Goal: Task Accomplishment & Management: Complete application form

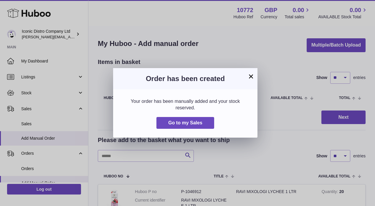
select select "**"
click at [253, 77] on button "×" at bounding box center [250, 76] width 7 height 7
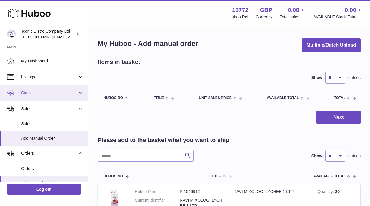
click at [52, 88] on link "Stock" at bounding box center [44, 93] width 88 height 16
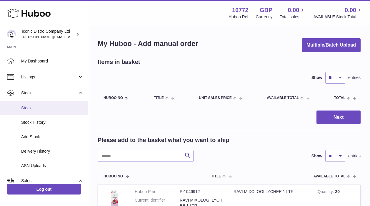
click at [33, 108] on span "Stock" at bounding box center [52, 108] width 62 height 6
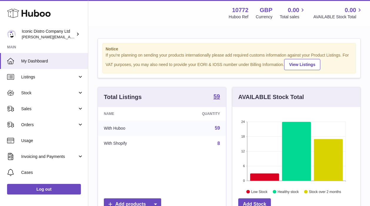
scroll to position [92, 128]
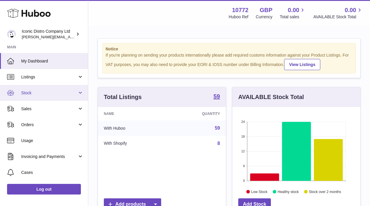
click at [53, 98] on link "Stock" at bounding box center [44, 93] width 88 height 16
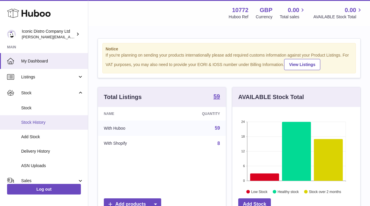
click at [34, 121] on span "Stock History" at bounding box center [52, 122] width 62 height 6
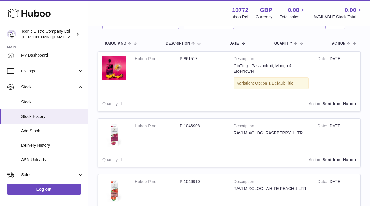
scroll to position [52, 0]
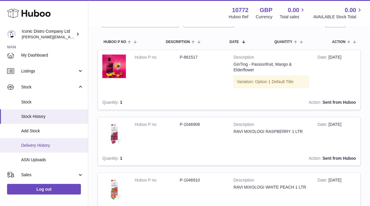
click at [37, 141] on link "Delivery History" at bounding box center [44, 145] width 88 height 14
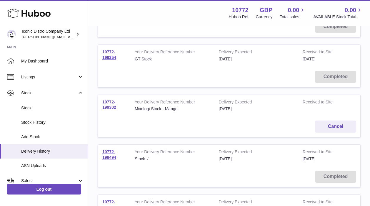
scroll to position [114, 0]
click at [109, 101] on link "10772-199302" at bounding box center [109, 104] width 14 height 10
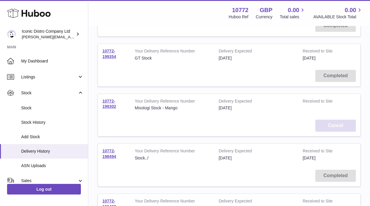
click at [332, 127] on button "Cancel" at bounding box center [335, 125] width 41 height 12
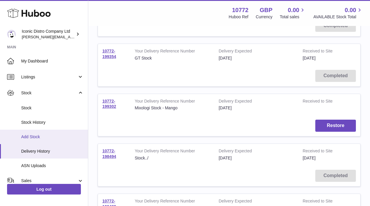
click at [39, 135] on span "Add Stock" at bounding box center [52, 137] width 62 height 6
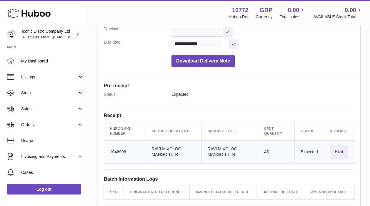
scroll to position [138, 0]
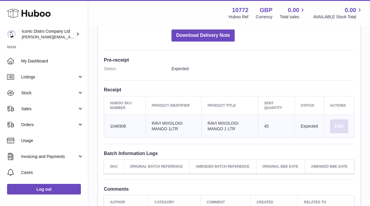
click at [341, 123] on button "Edit" at bounding box center [339, 126] width 18 height 14
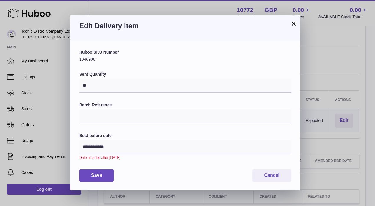
click at [294, 24] on button "×" at bounding box center [293, 23] width 7 height 7
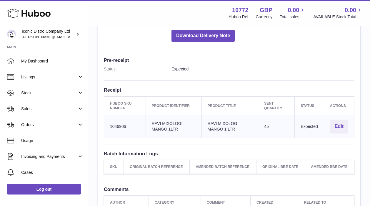
scroll to position [155, 0]
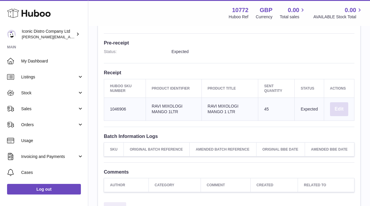
click at [341, 102] on button "Edit" at bounding box center [339, 109] width 18 height 14
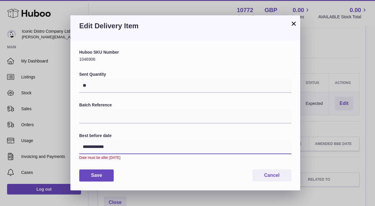
click at [116, 147] on input "**********" at bounding box center [185, 147] width 212 height 14
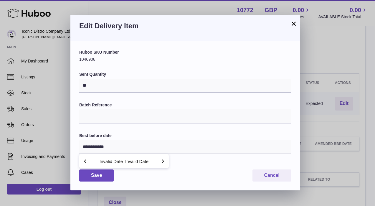
click at [148, 160] on div "Invalid Date" at bounding box center [137, 161] width 26 height 9
click at [113, 115] on input "Batch Reference" at bounding box center [185, 116] width 212 height 14
click at [276, 175] on button "Cancel" at bounding box center [271, 175] width 39 height 12
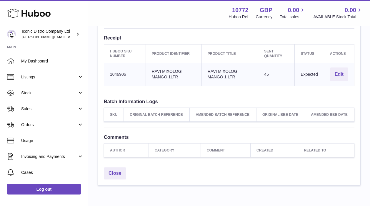
scroll to position [188, 0]
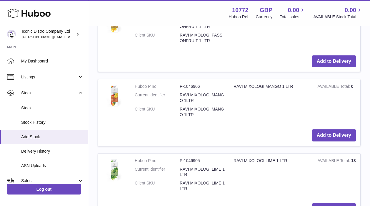
scroll to position [632, 0]
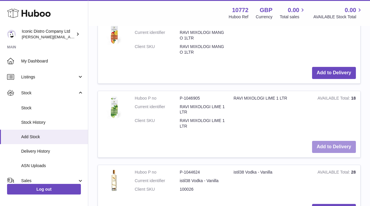
click at [332, 147] on button "Add to Delivery" at bounding box center [334, 147] width 44 height 12
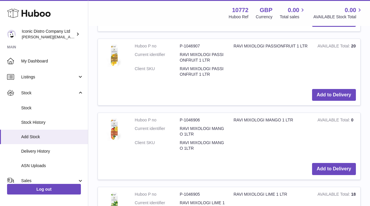
scroll to position [617, 0]
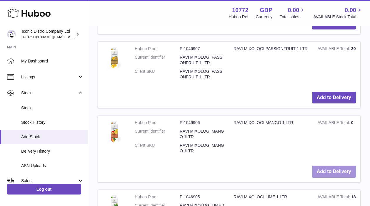
click at [323, 169] on button "Add to Delivery" at bounding box center [334, 171] width 44 height 12
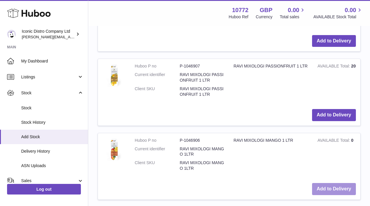
scroll to position [673, 0]
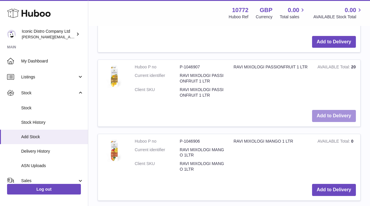
click at [343, 117] on button "Add to Delivery" at bounding box center [334, 116] width 44 height 12
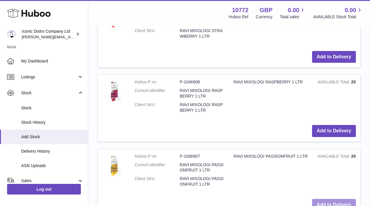
scroll to position [654, 0]
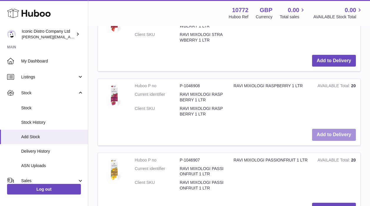
click at [327, 135] on button "Add to Delivery" at bounding box center [334, 135] width 44 height 12
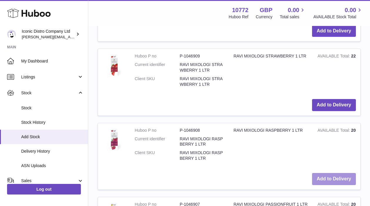
scroll to position [683, 0]
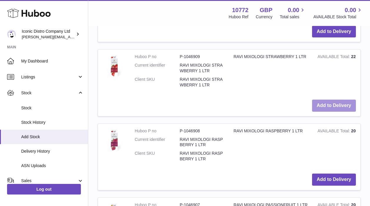
click at [346, 106] on button "Add to Delivery" at bounding box center [334, 105] width 44 height 12
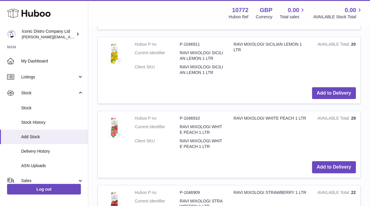
scroll to position [604, 0]
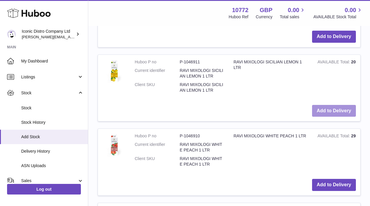
click at [321, 112] on button "Add to Delivery" at bounding box center [334, 111] width 44 height 12
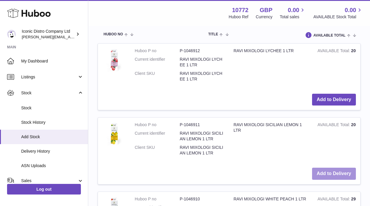
scroll to position [599, 0]
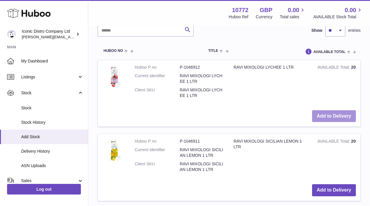
click at [329, 113] on button "Add to Delivery" at bounding box center [334, 116] width 44 height 12
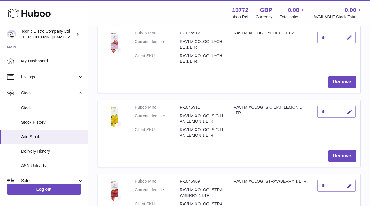
scroll to position [0, 0]
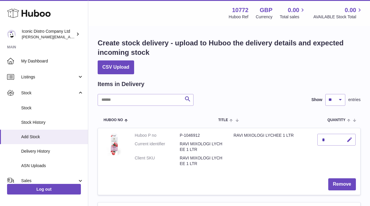
click at [352, 138] on icon "button" at bounding box center [350, 140] width 6 height 6
type input "**"
click at [350, 139] on icon "submit" at bounding box center [349, 139] width 5 height 5
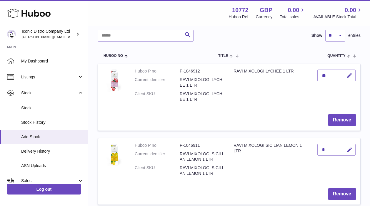
scroll to position [67, 0]
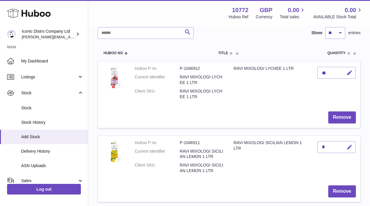
click at [349, 148] on icon "button" at bounding box center [350, 147] width 6 height 6
type input "**"
click at [353, 148] on button "submit" at bounding box center [348, 146] width 11 height 9
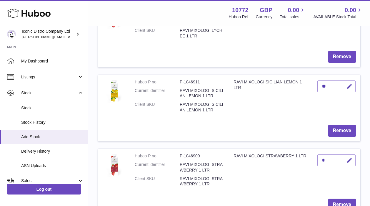
scroll to position [131, 0]
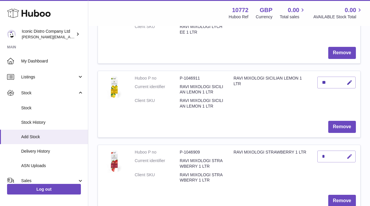
click at [348, 156] on icon "button" at bounding box center [350, 156] width 6 height 6
type input "**"
click at [350, 156] on icon "submit" at bounding box center [349, 156] width 5 height 5
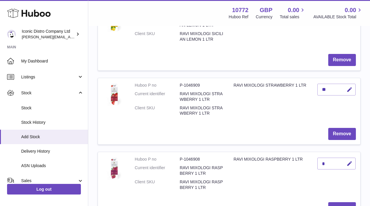
scroll to position [213, 0]
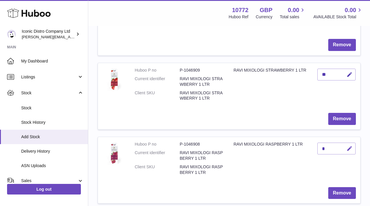
click at [348, 145] on icon "button" at bounding box center [350, 148] width 6 height 6
type input "**"
click at [352, 148] on icon "submit" at bounding box center [349, 148] width 5 height 5
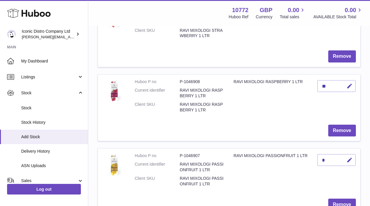
scroll to position [277, 0]
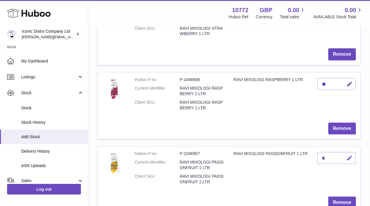
click at [350, 159] on icon "button" at bounding box center [350, 158] width 6 height 6
type input "**"
click at [351, 158] on icon "submit" at bounding box center [349, 157] width 5 height 5
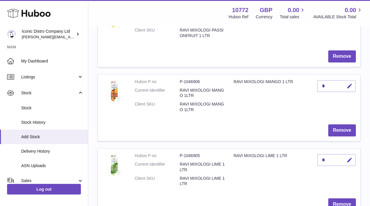
scroll to position [422, 0]
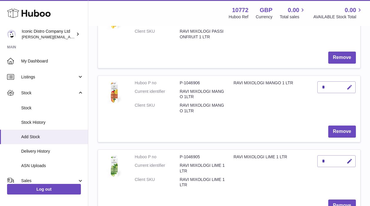
click at [347, 88] on icon "button" at bounding box center [350, 87] width 6 height 6
type input "**"
click at [350, 89] on icon "submit" at bounding box center [349, 86] width 5 height 5
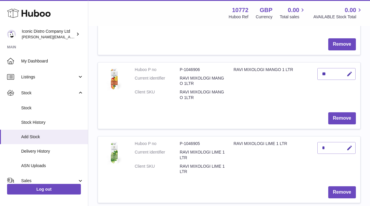
scroll to position [443, 0]
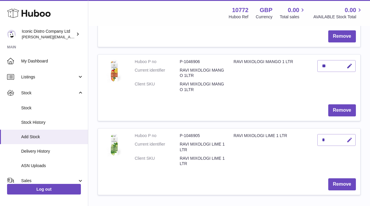
click at [348, 141] on icon "button" at bounding box center [350, 140] width 6 height 6
type input "**"
click at [348, 140] on icon "submit" at bounding box center [349, 139] width 5 height 5
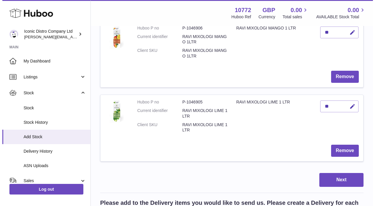
scroll to position [498, 0]
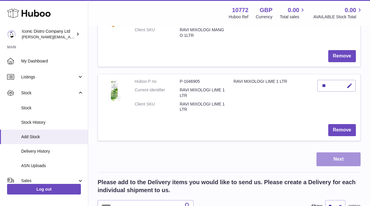
click at [338, 162] on button "Next" at bounding box center [339, 159] width 44 height 14
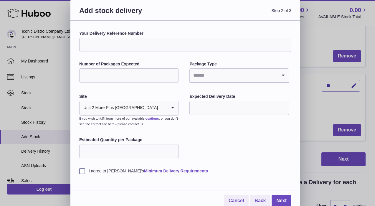
click at [112, 43] on input "Your Delivery Reference Number" at bounding box center [185, 45] width 212 height 14
type input "**********"
click at [117, 75] on input "Number of Packages Expected" at bounding box center [128, 75] width 99 height 14
type input "**"
click at [285, 79] on icon "Search for option" at bounding box center [283, 76] width 12 height 14
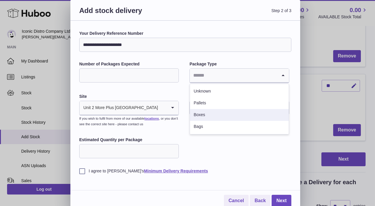
click at [240, 114] on li "Boxes" at bounding box center [239, 115] width 98 height 12
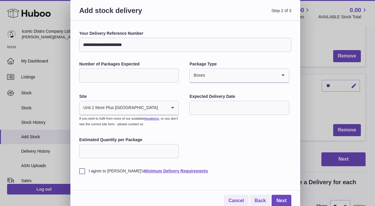
click at [222, 107] on input "text" at bounding box center [238, 108] width 99 height 14
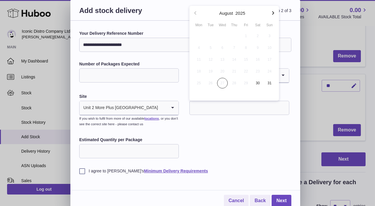
click at [273, 12] on icon "button" at bounding box center [272, 12] width 7 height 7
click at [200, 35] on span "1" at bounding box center [198, 36] width 11 height 11
type input "**********"
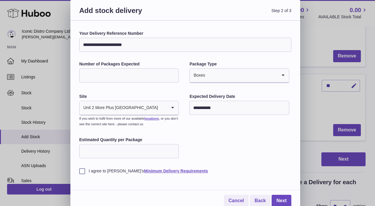
click at [132, 152] on input "Estimated Quantity per Package" at bounding box center [128, 151] width 99 height 14
type input "*"
click at [82, 171] on label "I agree to Huboo's Minimum Delivery Requirements" at bounding box center [185, 171] width 212 height 6
click at [287, 202] on link "Next" at bounding box center [281, 201] width 20 height 12
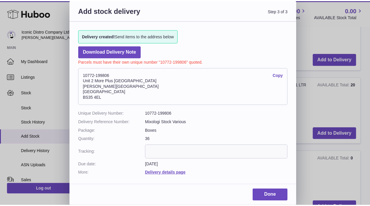
scroll to position [481, 0]
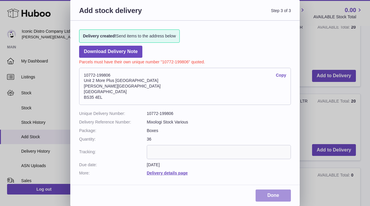
click at [264, 196] on link "Done" at bounding box center [273, 195] width 35 height 12
